Goal: Task Accomplishment & Management: Use online tool/utility

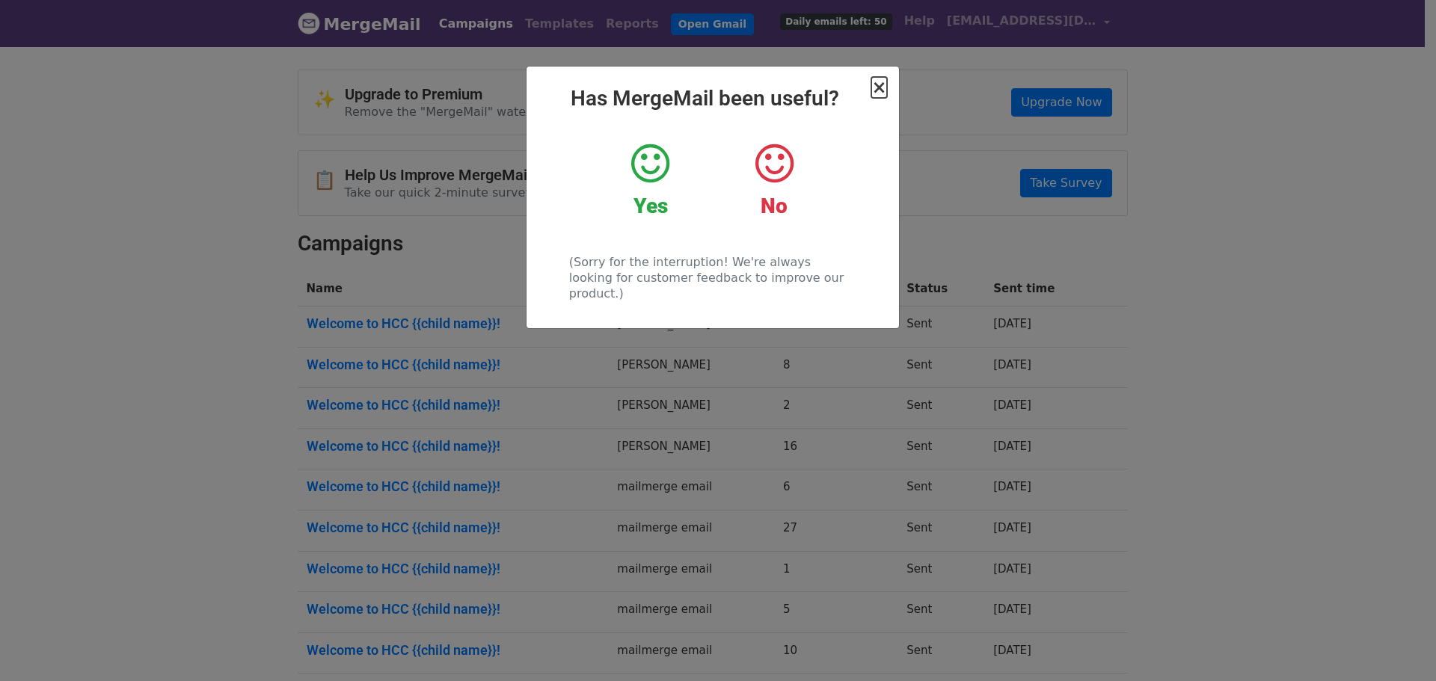
click at [886, 90] on span "×" at bounding box center [878, 87] width 15 height 21
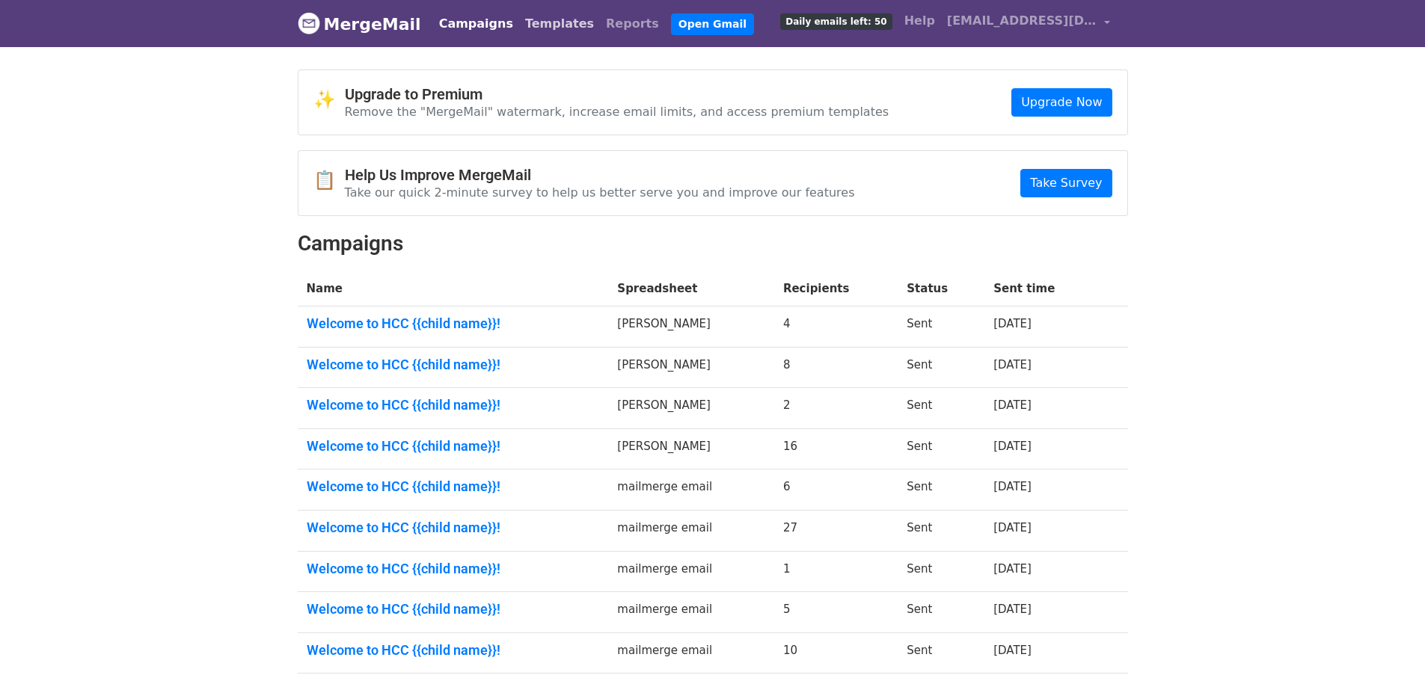
click at [559, 16] on link "Templates" at bounding box center [559, 24] width 81 height 30
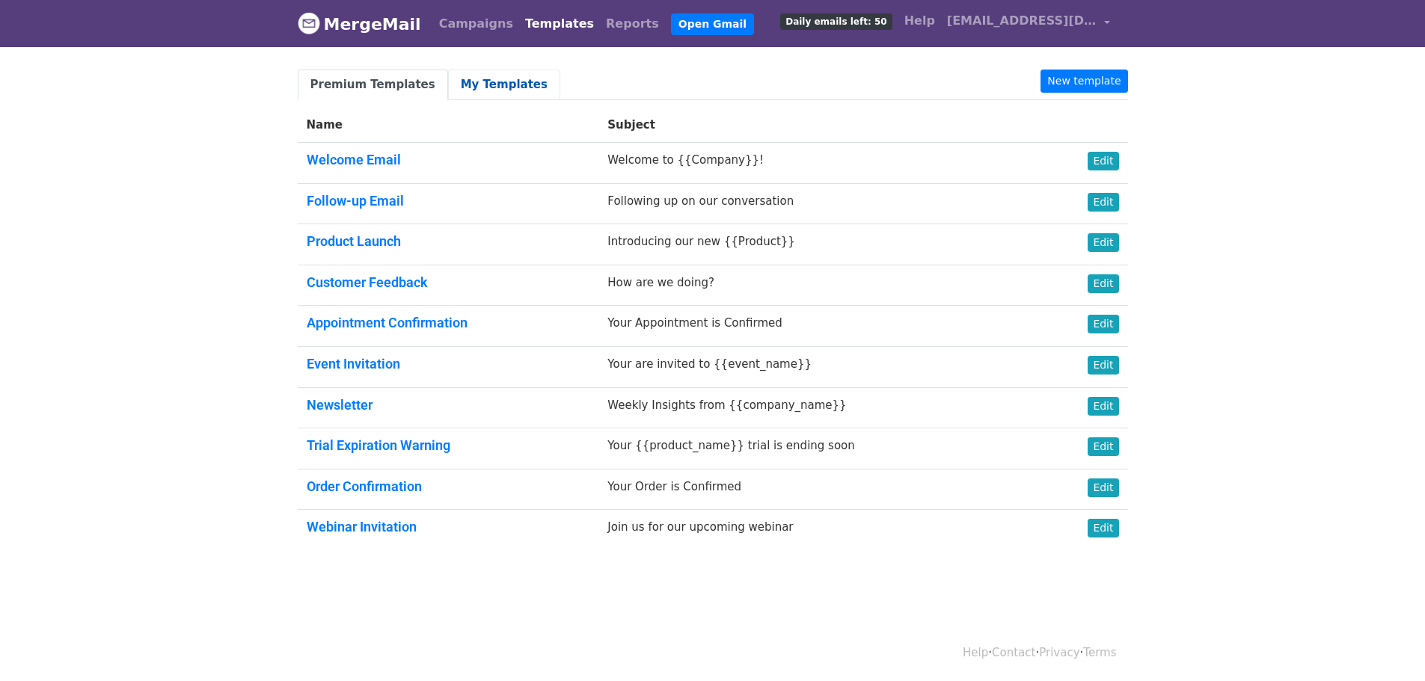
click at [461, 79] on link "My Templates" at bounding box center [504, 85] width 112 height 31
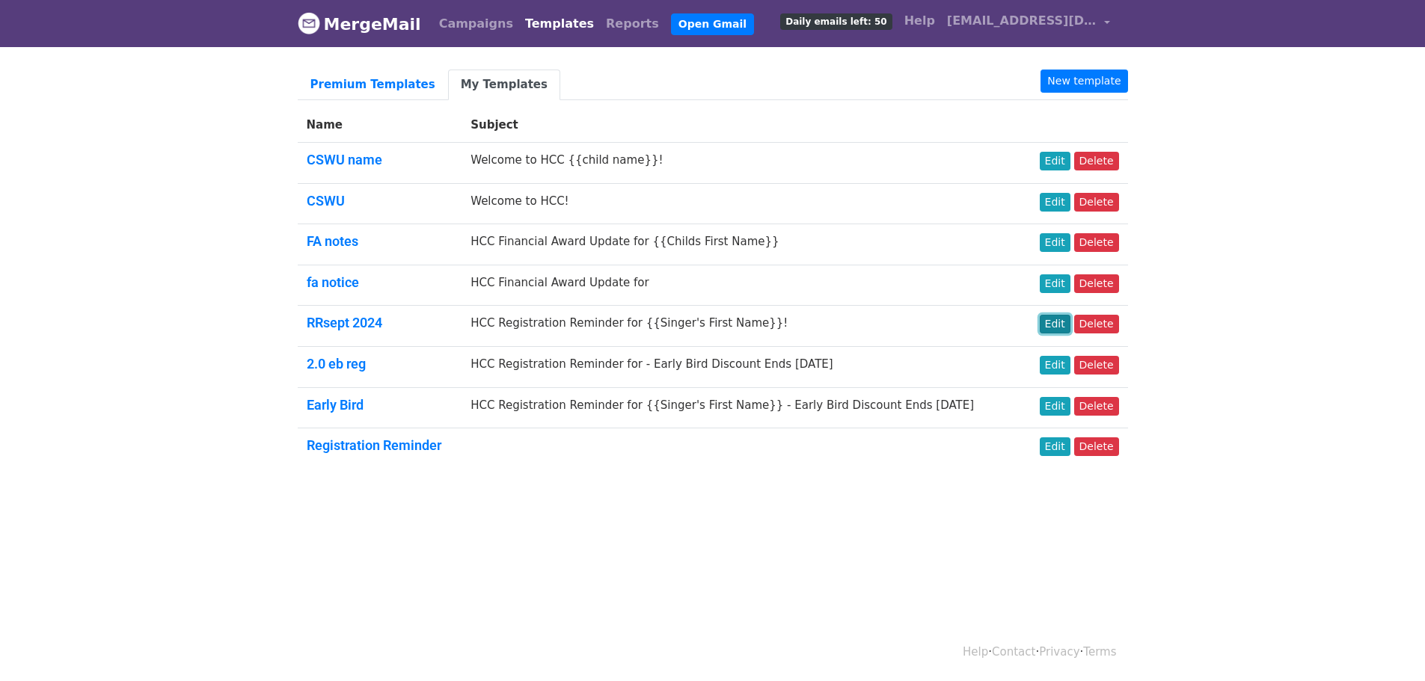
click at [1069, 324] on link "Edit" at bounding box center [1055, 324] width 31 height 19
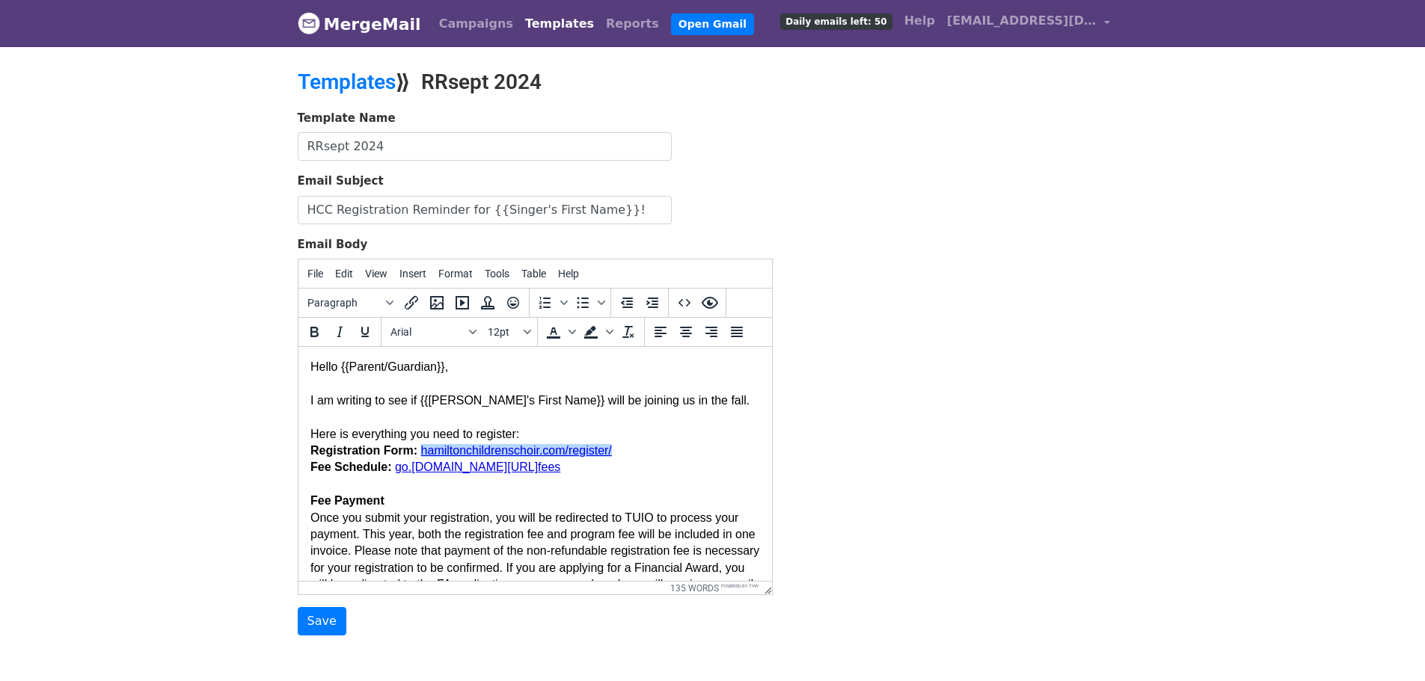
click at [493, 450] on link "hamiltonchildrenschoir. com/register/" at bounding box center [515, 450] width 191 height 13
drag, startPoint x: 496, startPoint y: 450, endPoint x: 621, endPoint y: 491, distance: 132.2
click at [621, 493] on body "Hello {{Parent/Guardian}}, I am writing to see if {{Singer's First Name}} will …" at bounding box center [534, 518] width 449 height 318
click at [601, 454] on link "hamiltonchildrenschoir. com/register/" at bounding box center [515, 450] width 191 height 13
drag, startPoint x: 618, startPoint y: 451, endPoint x: 418, endPoint y: 454, distance: 199.7
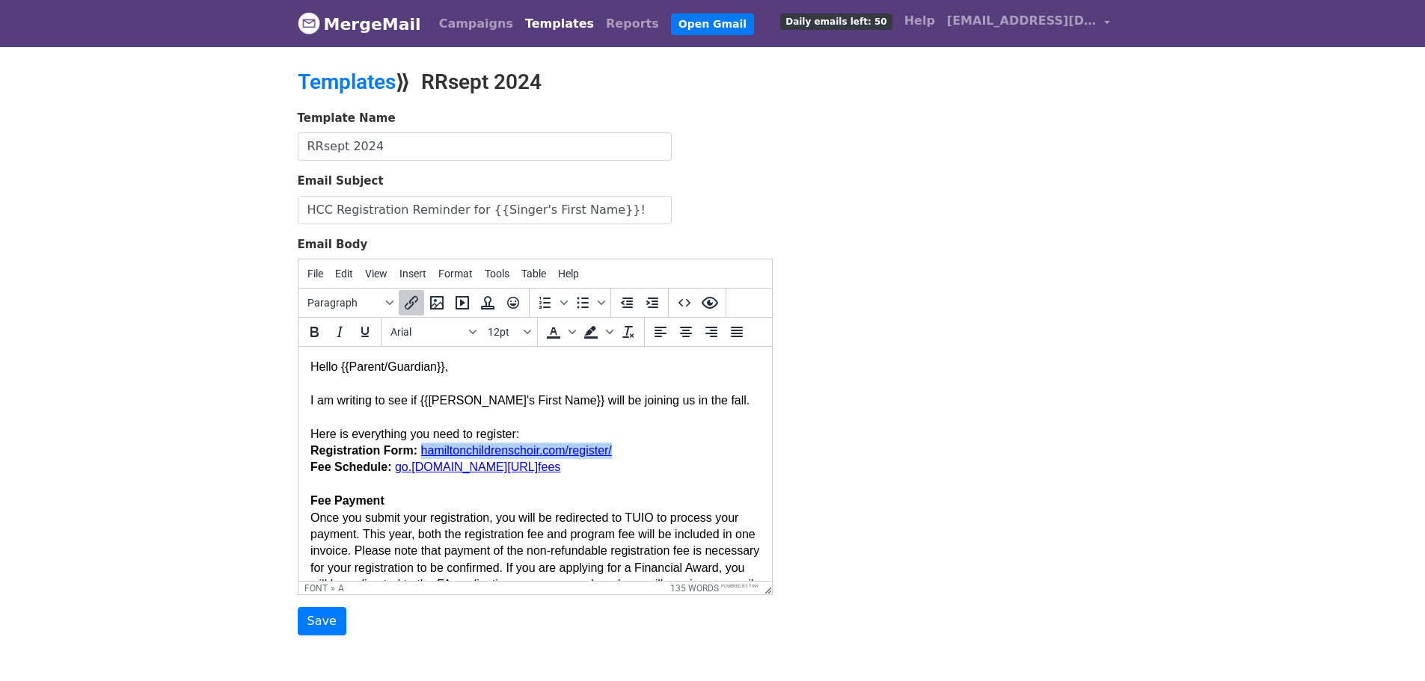
click at [418, 454] on body "Hello {{Parent/Guardian}}, I am writing to see if {{Singer's First Name}} will …" at bounding box center [534, 518] width 449 height 318
copy link "hamiltonchildrenschoir. com/register/"
drag, startPoint x: 579, startPoint y: 472, endPoint x: 393, endPoint y: 474, distance: 185.5
click at [394, 473] on link "go. hamiltonchildrenschoir.com/ fees﻿" at bounding box center [476, 467] width 165 height 13
copy link "go. hamiltonchildrenschoir.com/ fees"
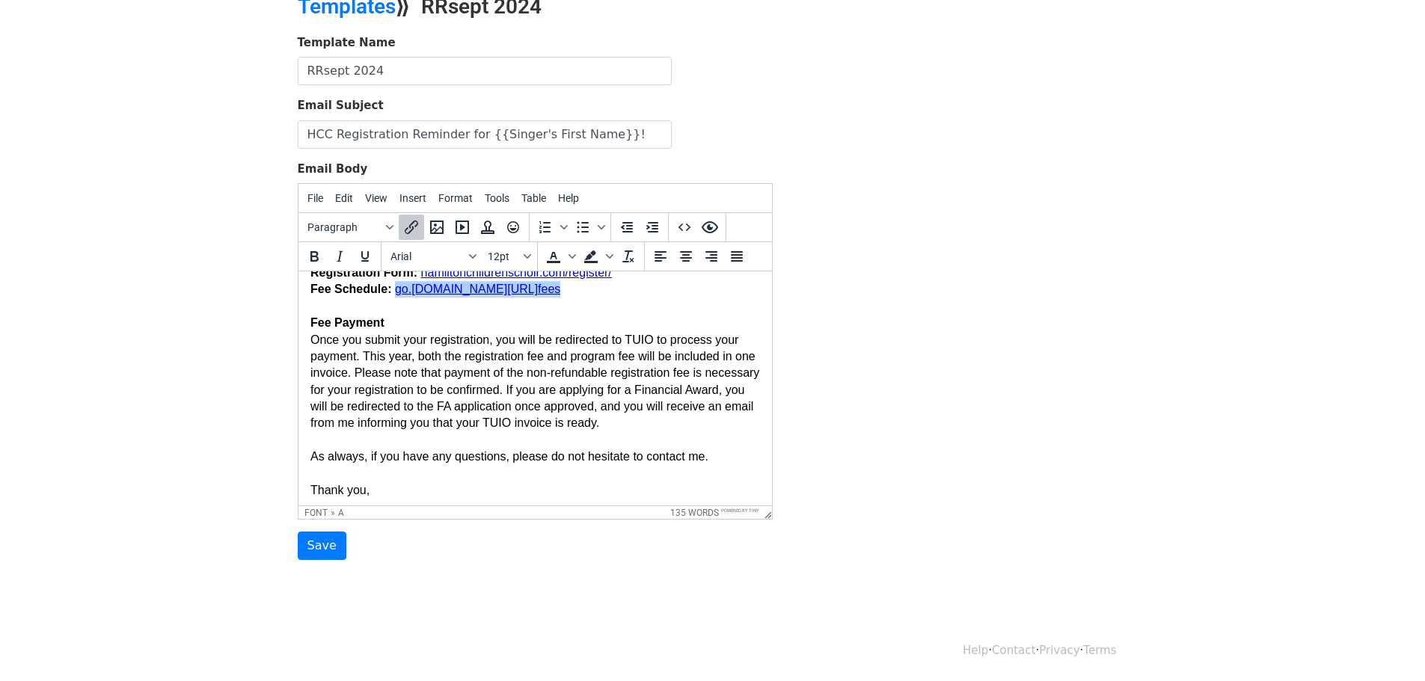
scroll to position [118, 0]
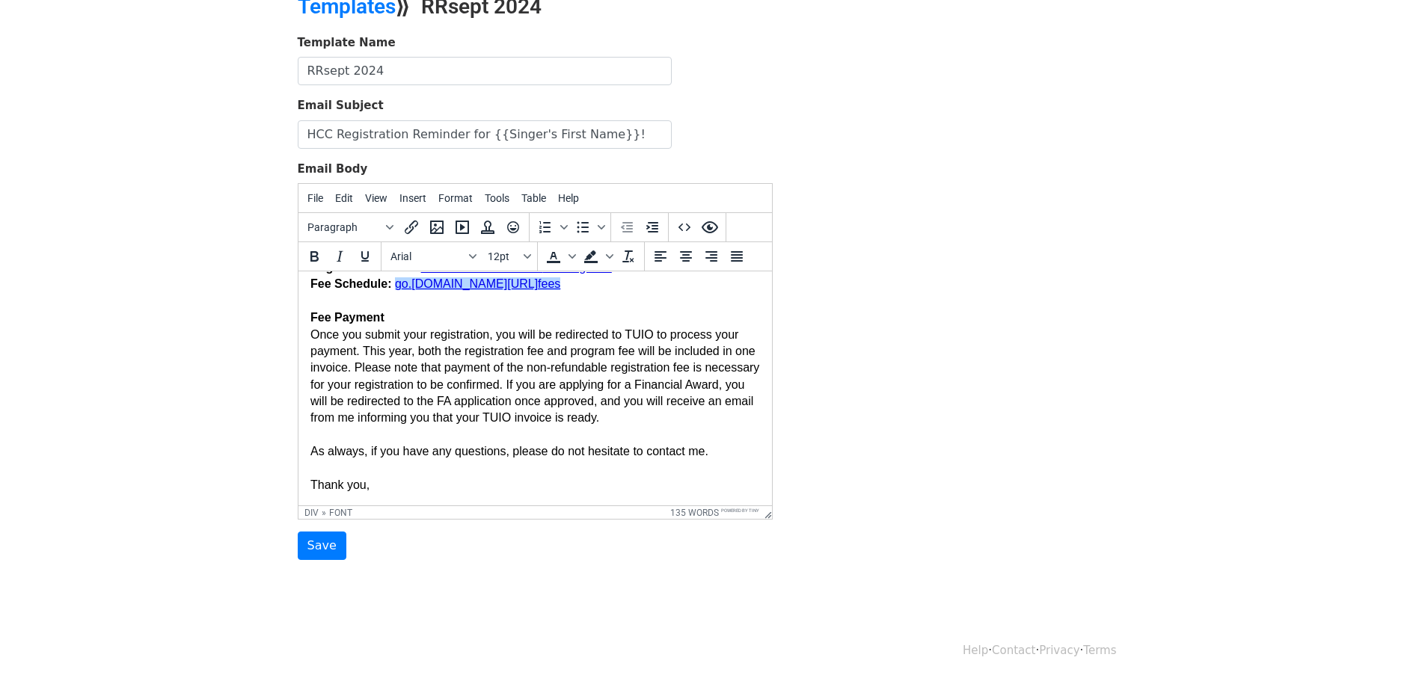
click at [375, 491] on div "As always, if you have any questions, please do not hesitate to contact me. Tha…" at bounding box center [534, 468] width 449 height 50
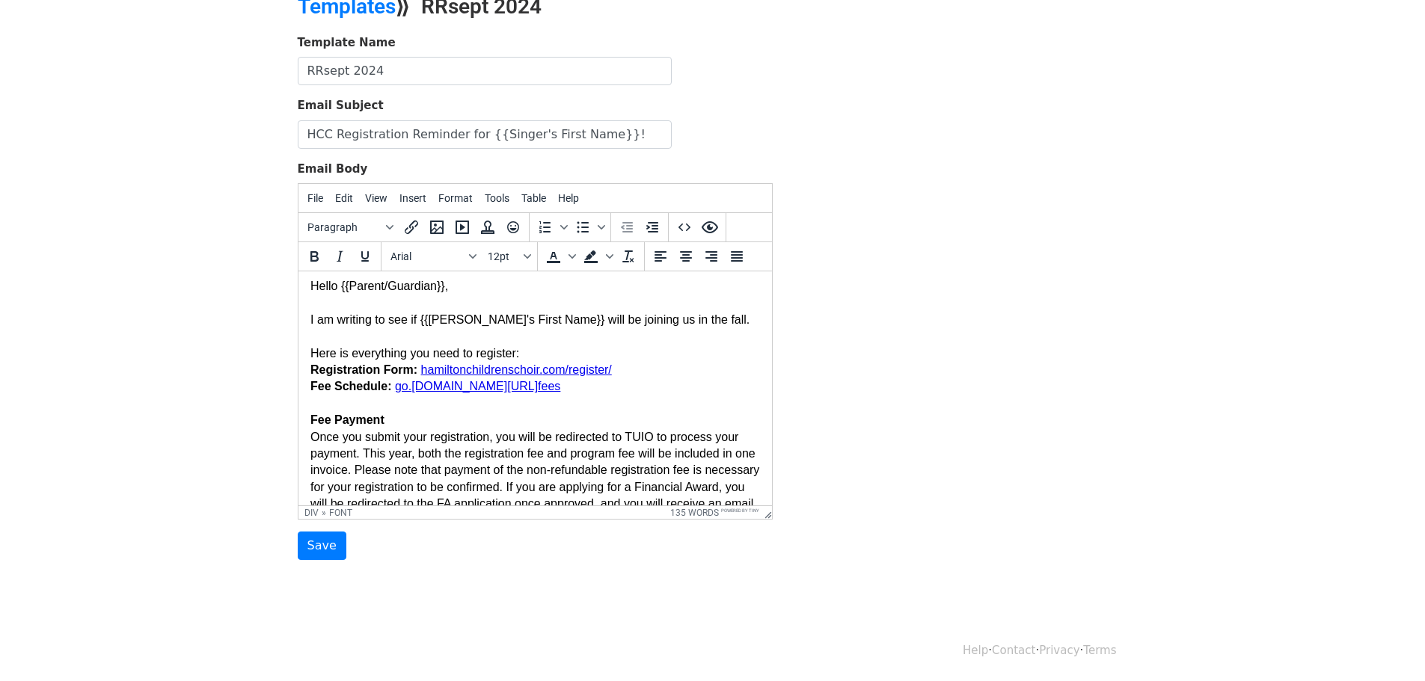
scroll to position [0, 0]
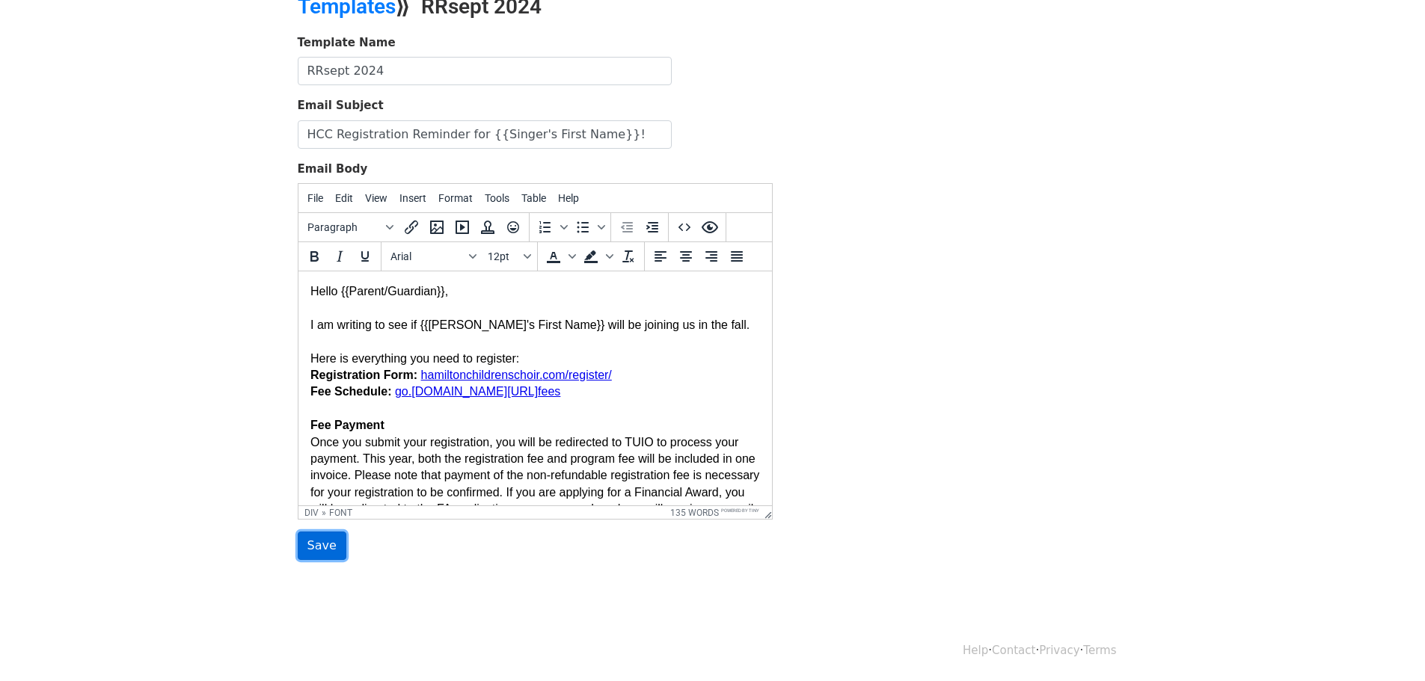
click at [323, 547] on input "Save" at bounding box center [322, 546] width 49 height 28
click at [355, 407] on body "Hello {{Parent/Guardian}}, I am writing to see if {{Singer's First Name}} will …" at bounding box center [534, 442] width 449 height 318
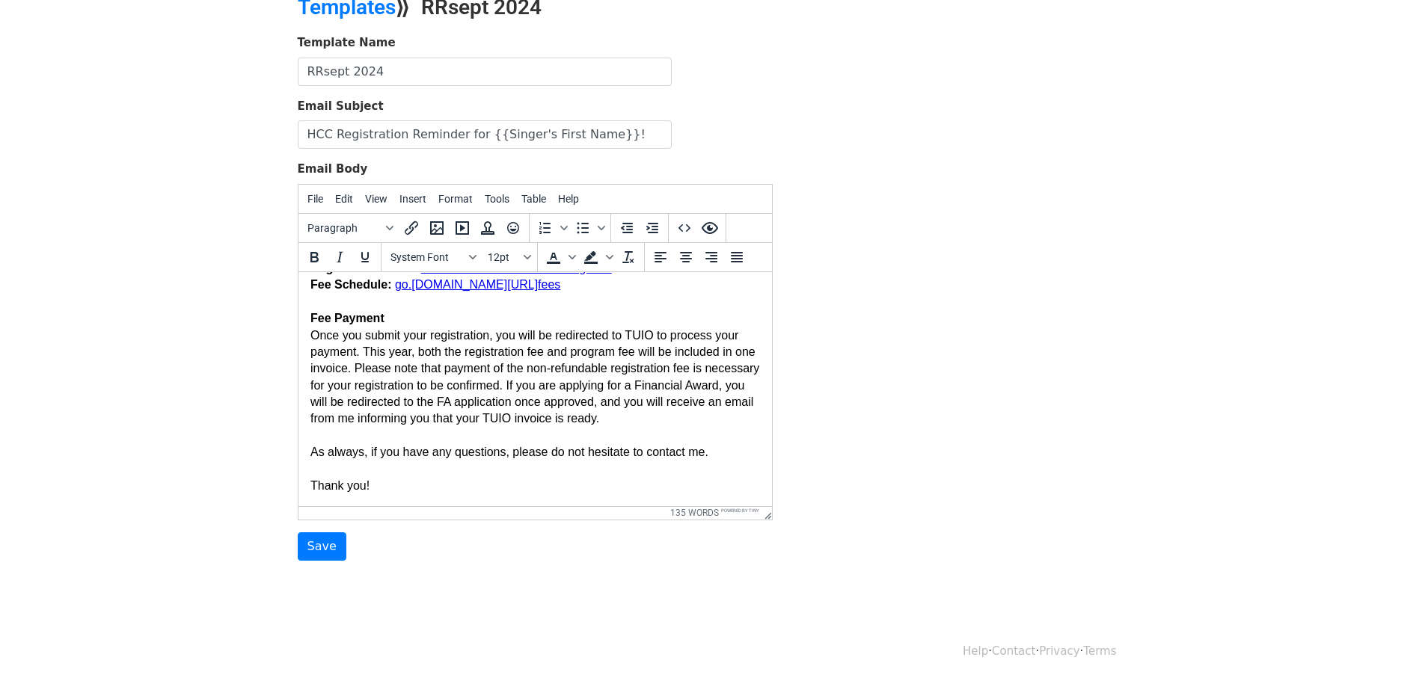
scroll to position [118, 0]
click at [317, 545] on input "Save" at bounding box center [322, 546] width 49 height 28
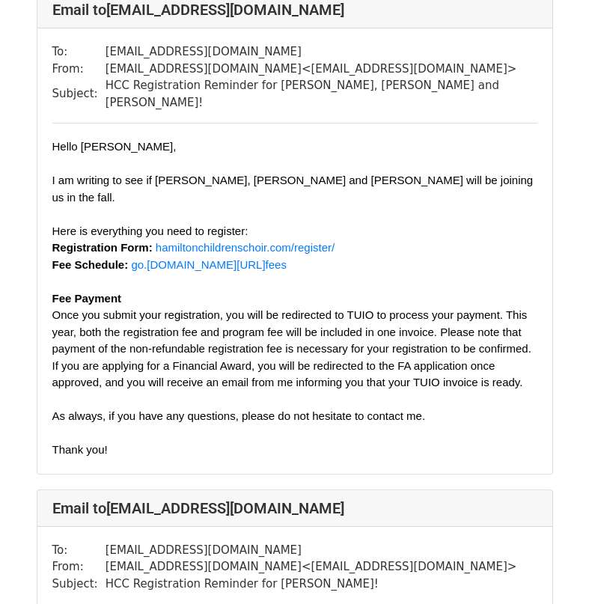
scroll to position [598, 0]
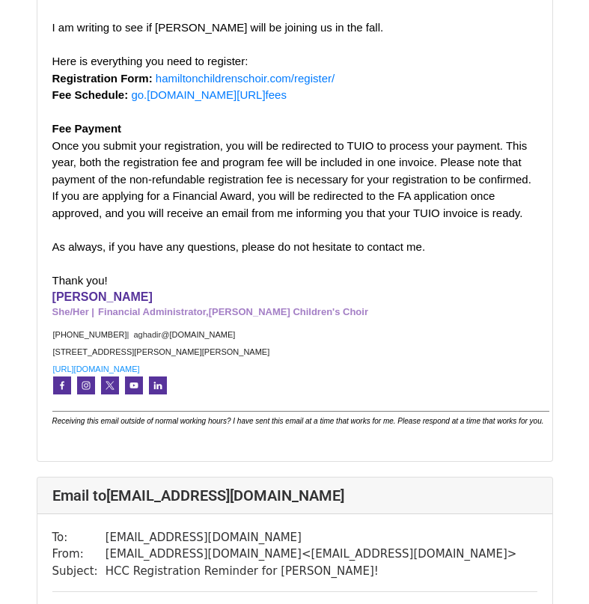
scroll to position [1571, 0]
